Goal: Task Accomplishment & Management: Use online tool/utility

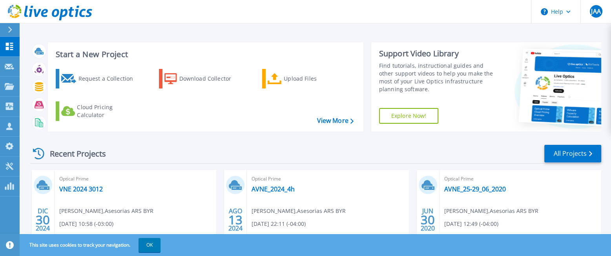
scroll to position [61, 0]
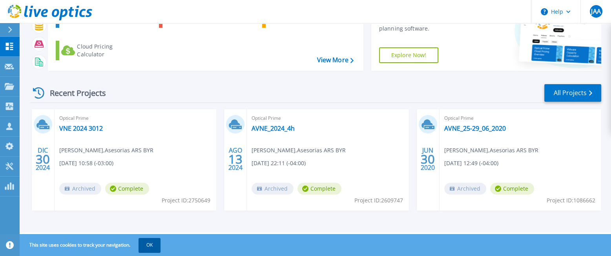
click at [153, 246] on button "OK" at bounding box center [149, 245] width 22 height 14
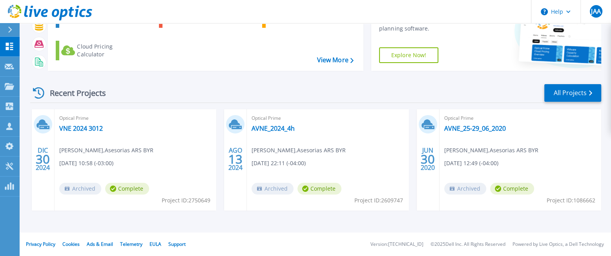
click at [75, 222] on div "DIC 30 2024 Optical Prime VNE 2024 3012 cristian salazar , Asesorias ARS BYR 12…" at bounding box center [312, 167] width 577 height 117
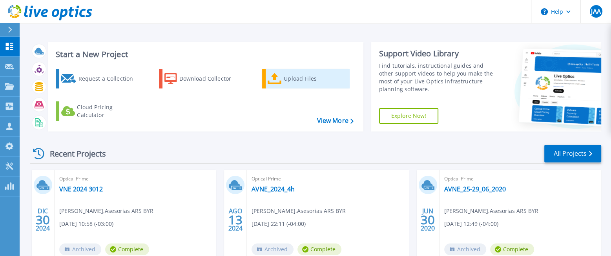
click at [287, 81] on div "Upload Files" at bounding box center [315, 79] width 63 height 16
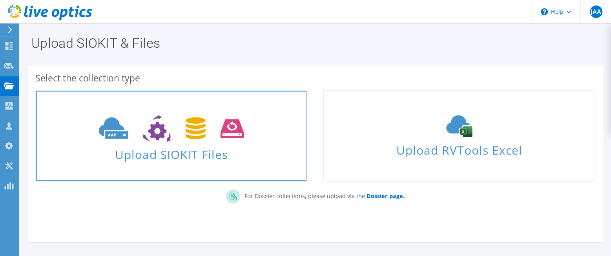
click at [211, 153] on span "Upload SIOKIT Files" at bounding box center [171, 152] width 270 height 17
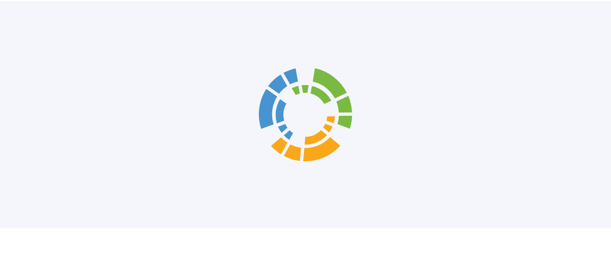
scroll to position [55, 0]
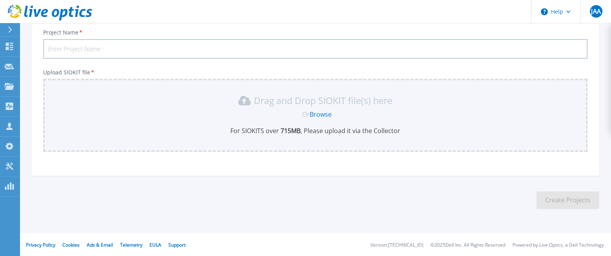
click at [320, 113] on link "Browse" at bounding box center [320, 114] width 22 height 9
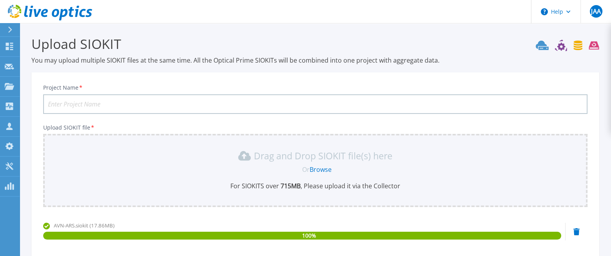
scroll to position [78, 0]
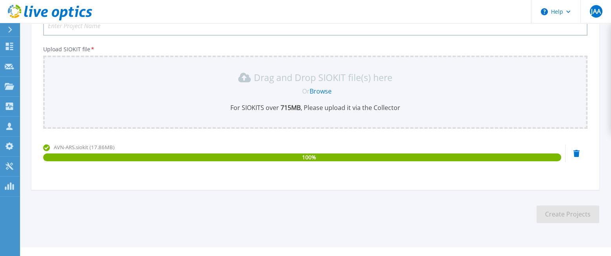
click at [376, 154] on div "100 %" at bounding box center [302, 158] width 518 height 8
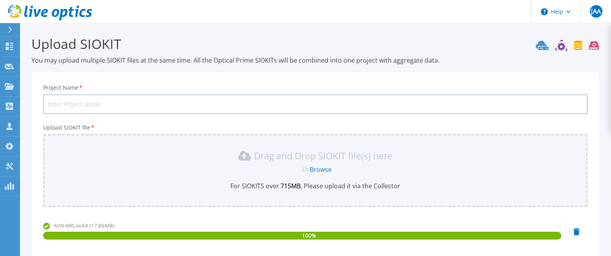
click at [194, 103] on input "Project Name *" at bounding box center [315, 105] width 544 height 20
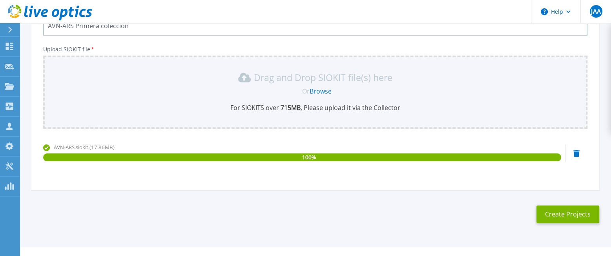
scroll to position [93, 0]
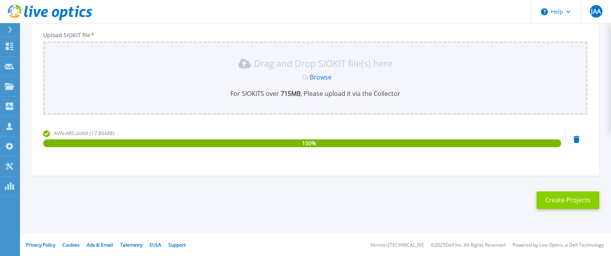
type input "AVN-ARS Primera coleccion"
click at [549, 198] on button "Create Projects" at bounding box center [567, 201] width 63 height 18
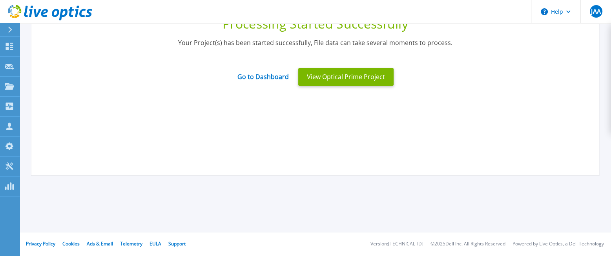
scroll to position [38, 0]
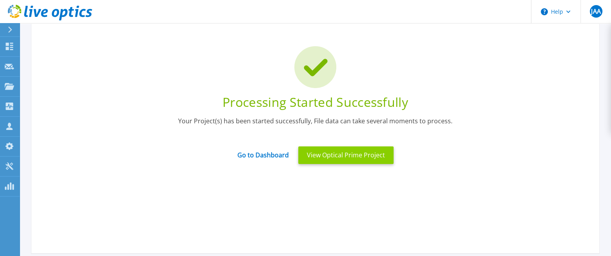
click at [349, 158] on button "View Optical Prime Project" at bounding box center [345, 156] width 95 height 18
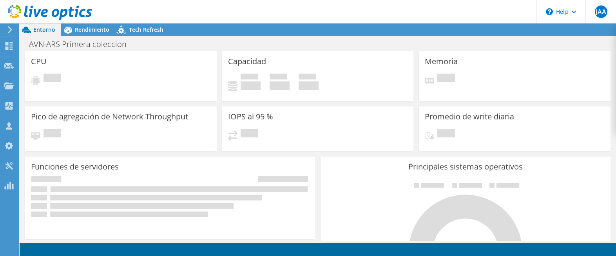
radio input "true"
radio input "false"
